Goal: Task Accomplishment & Management: Manage account settings

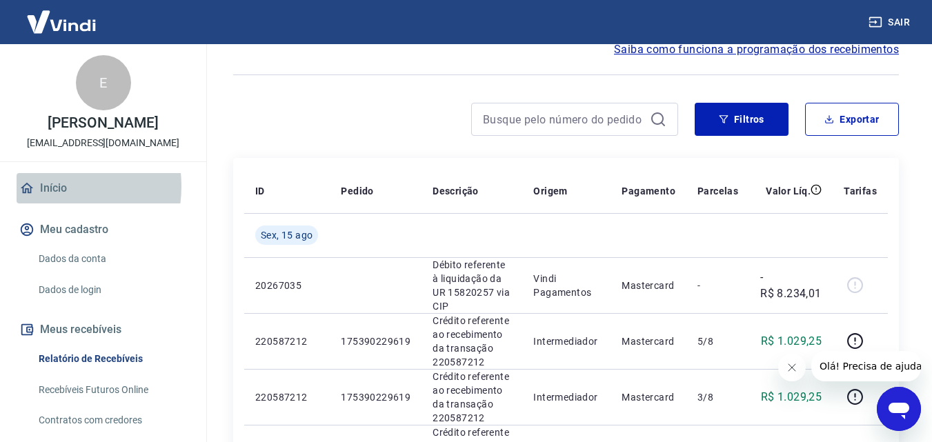
click at [44, 186] on link "Início" at bounding box center [103, 188] width 173 height 30
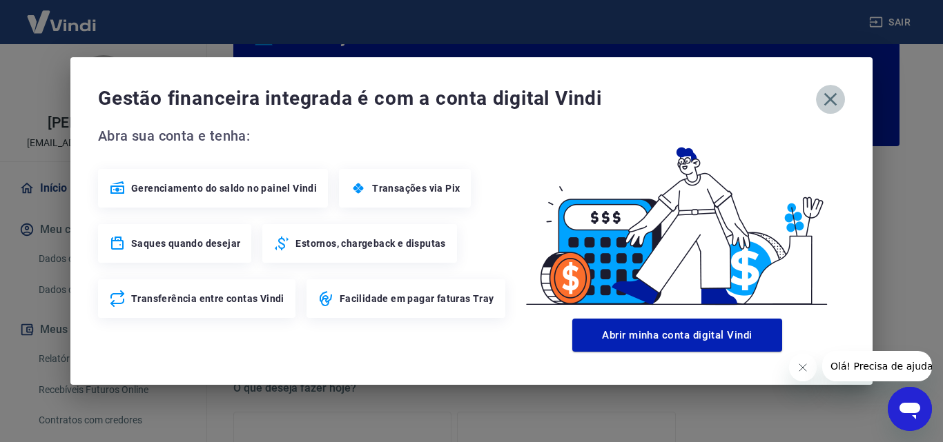
click at [832, 97] on icon "button" at bounding box center [830, 99] width 13 height 13
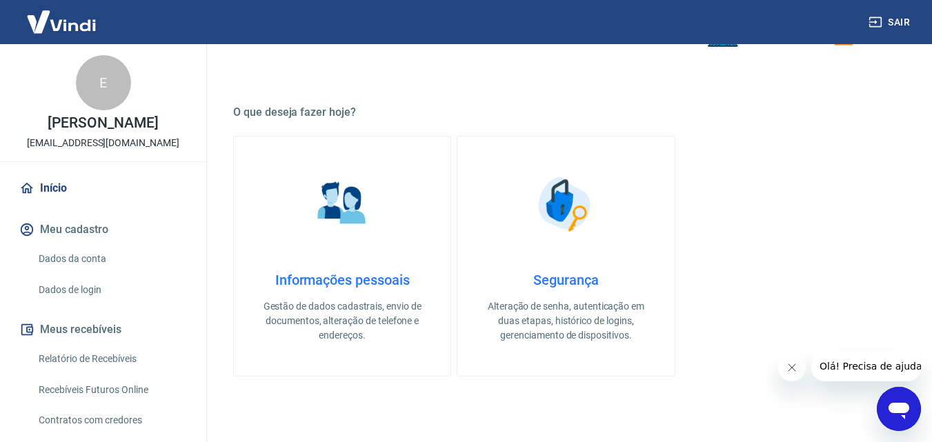
scroll to position [106, 0]
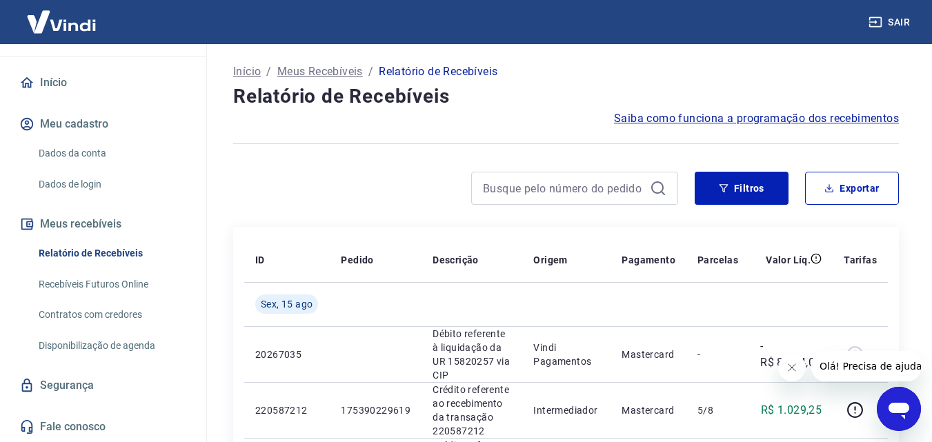
click at [53, 82] on link "Início" at bounding box center [103, 83] width 173 height 30
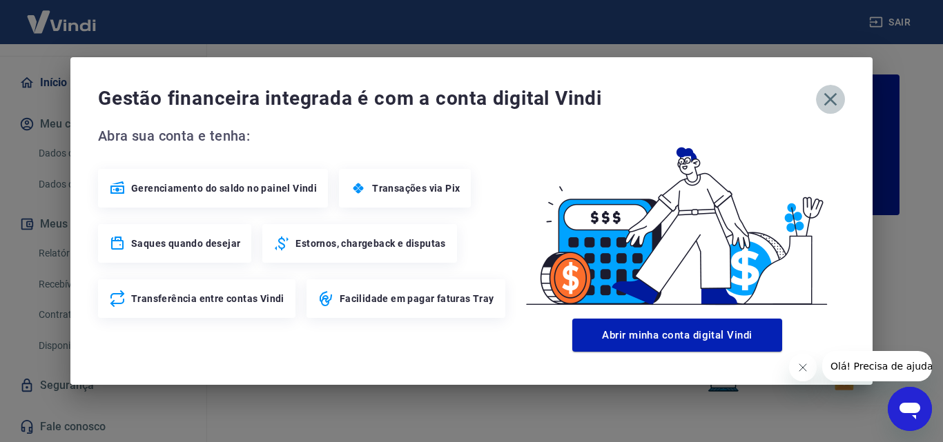
click at [832, 96] on icon "button" at bounding box center [830, 99] width 22 height 22
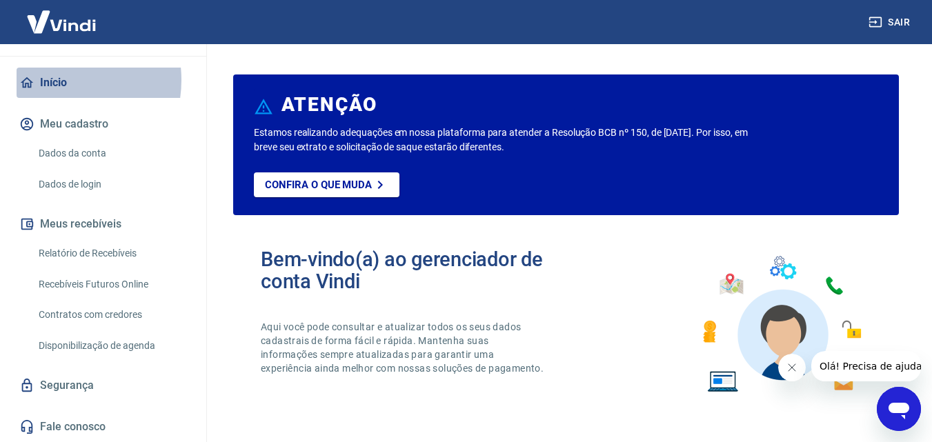
click at [52, 80] on link "Início" at bounding box center [103, 83] width 173 height 30
